Goal: Task Accomplishment & Management: Use online tool/utility

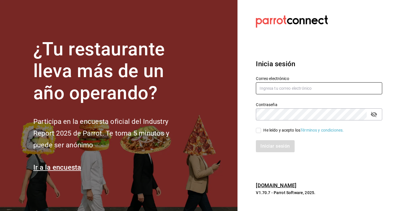
type input "[EMAIL_ADDRESS][DOMAIN_NAME]"
click at [258, 131] on input "He leído y acepto los Términos y condiciones." at bounding box center [258, 130] width 5 height 5
checkbox input "true"
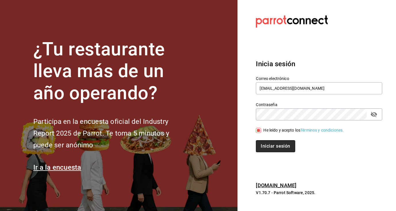
click at [268, 149] on button "Iniciar sesión" at bounding box center [275, 146] width 39 height 12
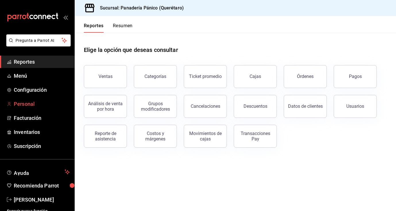
click at [30, 103] on span "Personal" at bounding box center [42, 104] width 56 height 8
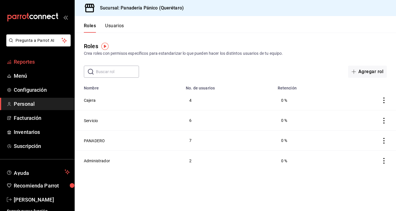
click at [27, 63] on span "Reportes" at bounding box center [42, 62] width 56 height 8
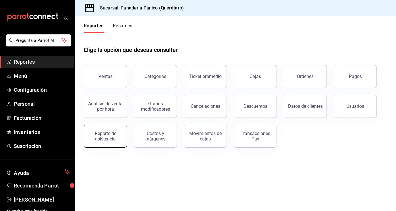
click at [113, 127] on button "Reporte de asistencia" at bounding box center [105, 136] width 43 height 23
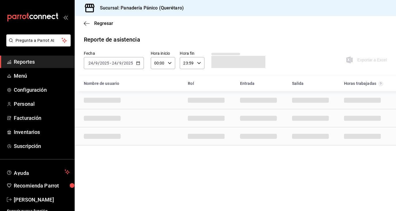
click at [140, 63] on div "2025-09-24 24 / 9 / 2025 - 2025-09-24 24 / 9 / 2025" at bounding box center [114, 63] width 60 height 12
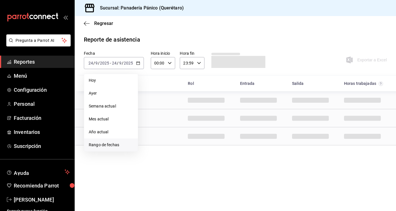
click at [118, 142] on span "Rango de fechas" at bounding box center [111, 145] width 44 height 6
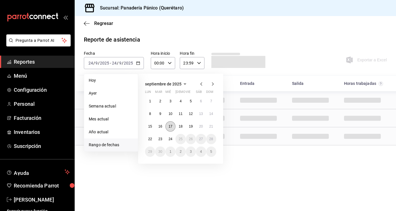
click at [168, 128] on abbr "17" at bounding box center [170, 127] width 4 height 4
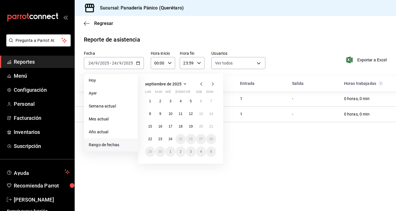
click at [162, 139] on button "23" at bounding box center [160, 139] width 10 height 10
click at [173, 126] on button "17" at bounding box center [170, 126] width 10 height 10
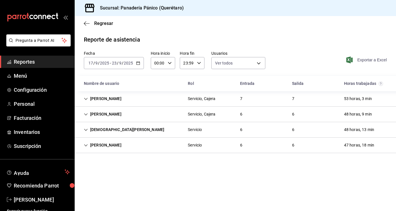
click at [380, 59] on span "Exportar a Excel" at bounding box center [366, 60] width 39 height 7
click at [24, 199] on span "Nancy niembro" at bounding box center [42, 200] width 56 height 8
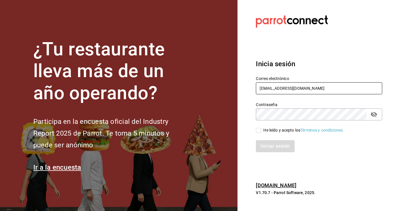
click at [274, 88] on input "[EMAIL_ADDRESS][DOMAIN_NAME]" at bounding box center [319, 88] width 126 height 12
type input "comedorpanico@gmail.com"
click at [259, 128] on input "He leído y acepto los Términos y condiciones." at bounding box center [258, 130] width 5 height 5
checkbox input "true"
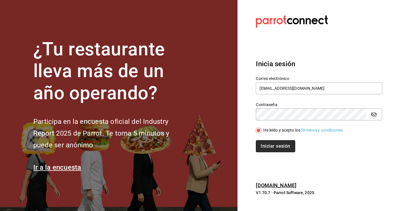
click at [263, 145] on button "Iniciar sesión" at bounding box center [275, 146] width 39 height 12
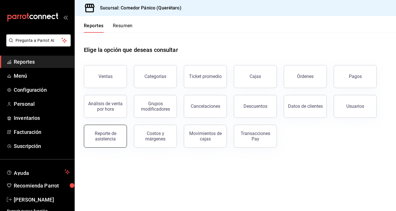
click at [110, 138] on div "Reporte de asistencia" at bounding box center [106, 136] width 36 height 11
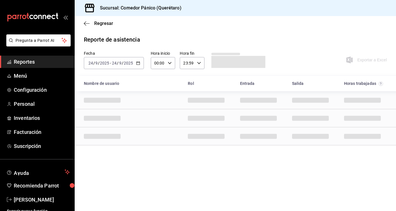
click at [136, 64] on \(Stroke\) "button" at bounding box center [137, 63] width 3 height 3
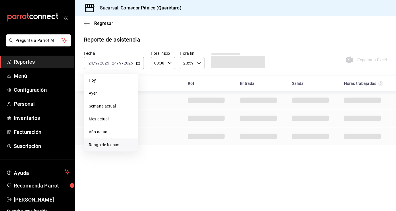
click at [107, 145] on span "Rango de fechas" at bounding box center [111, 145] width 44 height 6
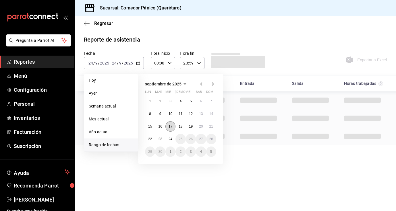
click at [172, 124] on button "17" at bounding box center [170, 126] width 10 height 10
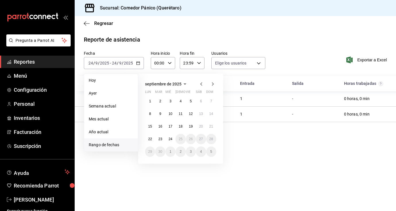
type input "d5f53f0c-2b4c-4881-8ecc-cf85a816ed6c,b1f6db97-8746-4372-a9fc-63d9451802e5,04717…"
click at [169, 128] on abbr "17" at bounding box center [170, 127] width 4 height 4
click at [162, 141] on button "23" at bounding box center [160, 139] width 10 height 10
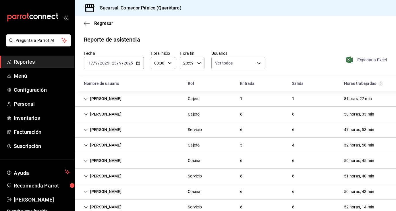
click at [364, 60] on span "Exportar a Excel" at bounding box center [366, 60] width 39 height 7
click at [33, 200] on span "Nancy niembro" at bounding box center [42, 200] width 56 height 8
